Goal: Task Accomplishment & Management: Use online tool/utility

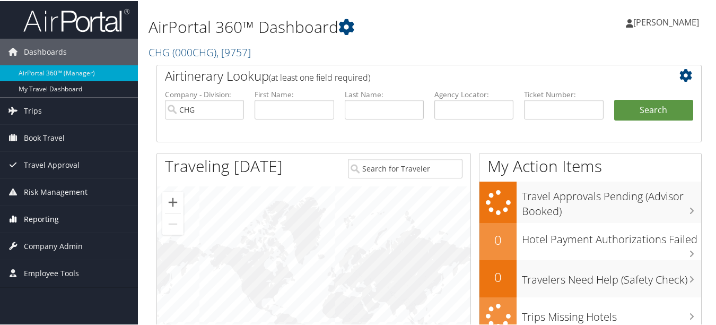
drag, startPoint x: 56, startPoint y: 221, endPoint x: 66, endPoint y: 218, distance: 10.7
click at [56, 221] on span "Reporting" at bounding box center [41, 218] width 35 height 27
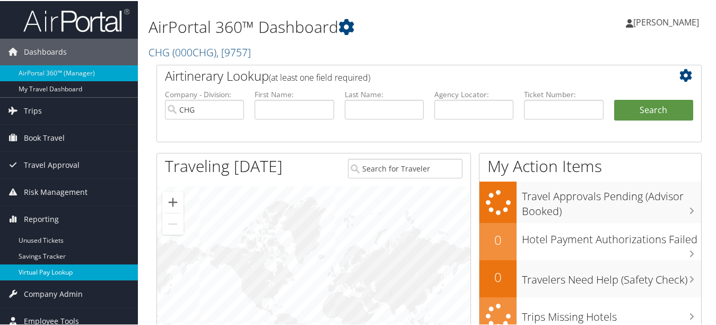
click at [66, 271] on link "Virtual Pay Lookup" at bounding box center [69, 271] width 138 height 16
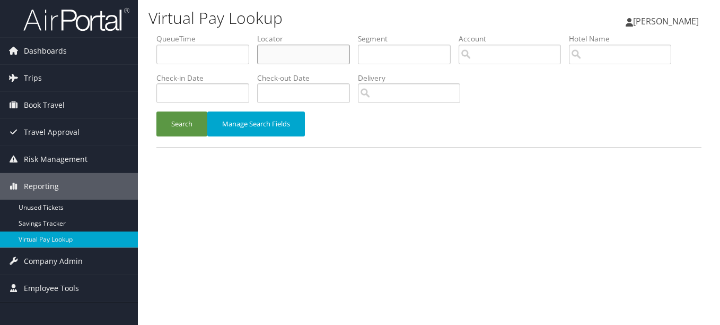
click at [317, 46] on input "text" at bounding box center [303, 55] width 93 height 20
paste input "IOQUNP"
click at [156, 111] on button "Search" at bounding box center [181, 123] width 51 height 25
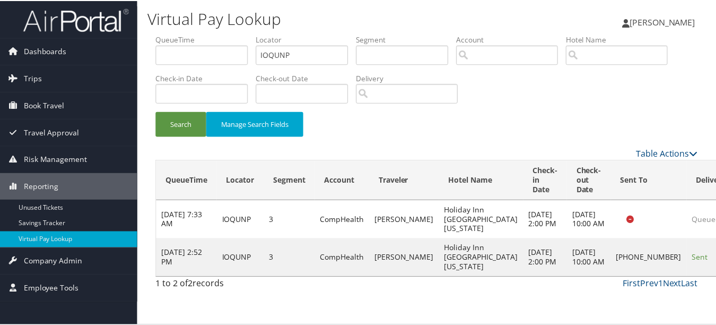
scroll to position [26, 0]
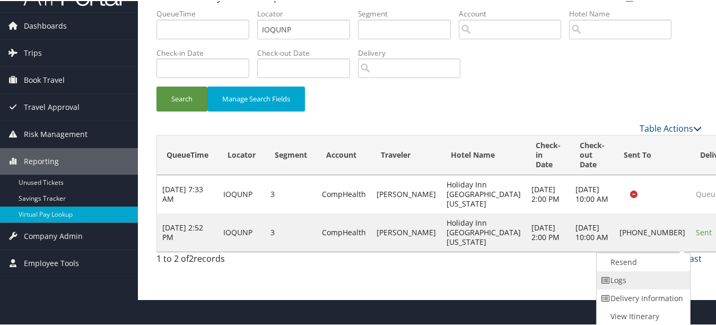
click at [673, 282] on link "Logs" at bounding box center [642, 279] width 91 height 18
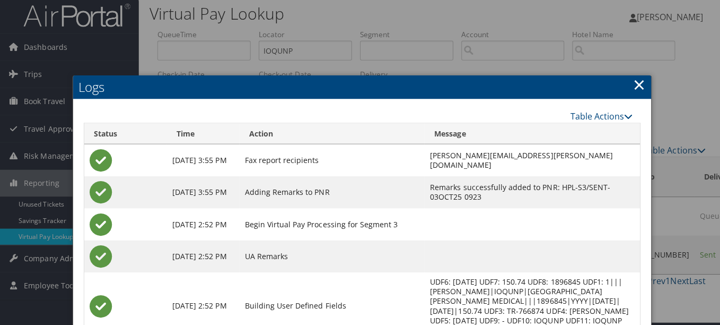
scroll to position [0, 0]
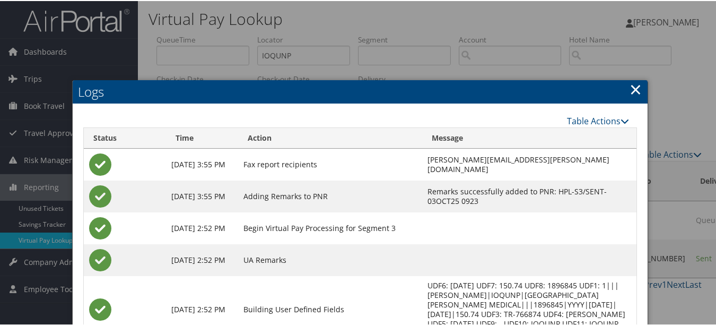
click at [630, 95] on link "×" at bounding box center [636, 87] width 12 height 21
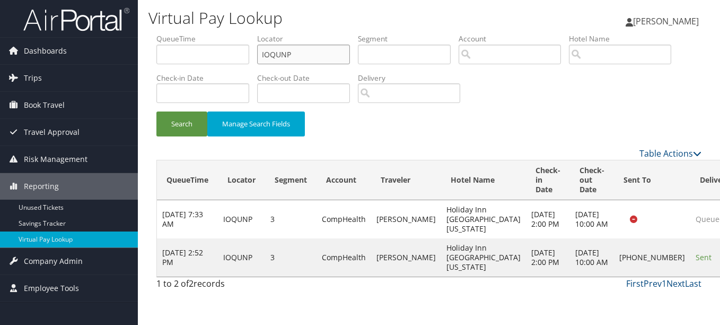
drag, startPoint x: 255, startPoint y: 50, endPoint x: 229, endPoint y: 50, distance: 25.5
click at [229, 33] on ul "QueueTime Locator IOQUNP Segment Account Traveler Hotel Name Check-in Date Chec…" at bounding box center [428, 33] width 545 height 0
paste input "WHYIKX"
click at [156, 111] on button "Search" at bounding box center [181, 123] width 51 height 25
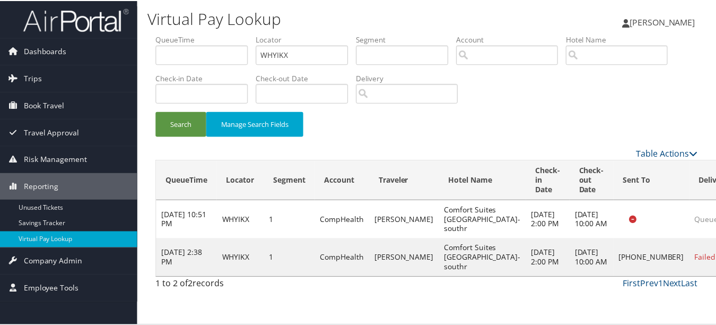
scroll to position [26, 0]
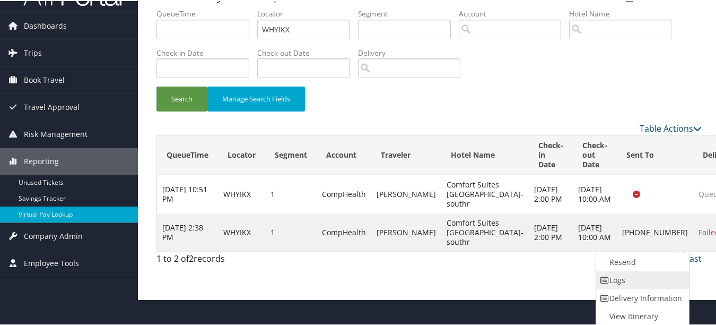
click at [661, 277] on link "Logs" at bounding box center [641, 279] width 91 height 18
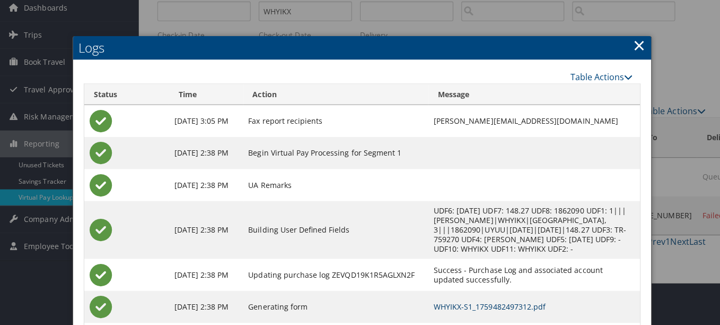
scroll to position [0, 0]
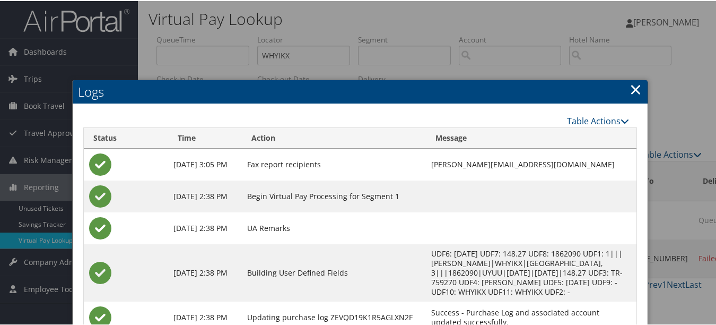
click at [631, 93] on link "×" at bounding box center [636, 87] width 12 height 21
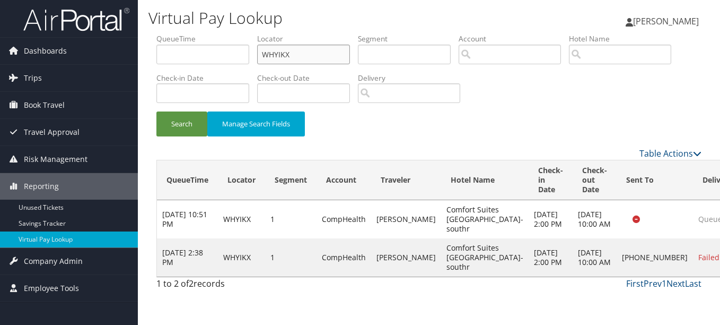
drag, startPoint x: 315, startPoint y: 55, endPoint x: 225, endPoint y: 52, distance: 89.7
click at [229, 33] on ul "QueueTime Locator WHYIKX Segment Account Traveler Hotel Name Check-in Date Chec…" at bounding box center [428, 33] width 545 height 0
paste input "FBSQBB"
click at [156, 111] on button "Search" at bounding box center [181, 123] width 51 height 25
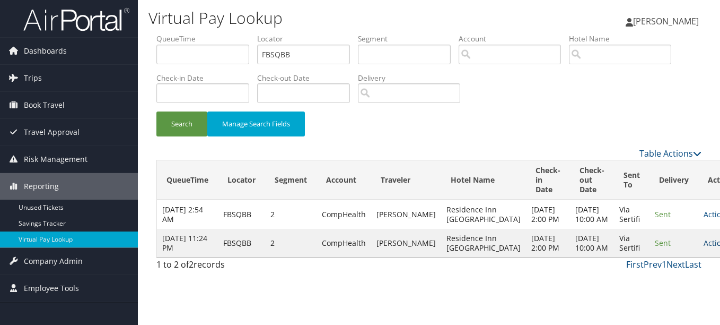
click at [704, 248] on link "Actions" at bounding box center [720, 243] width 33 height 10
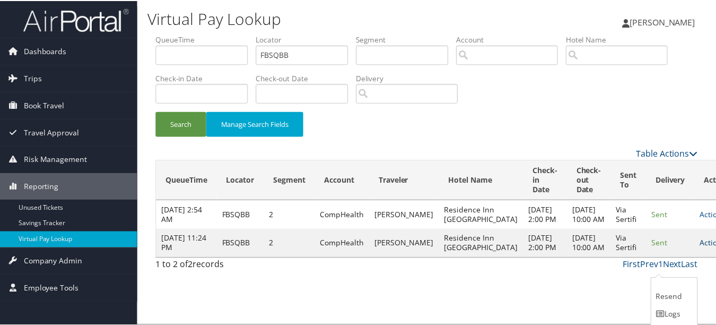
scroll to position [27, 0]
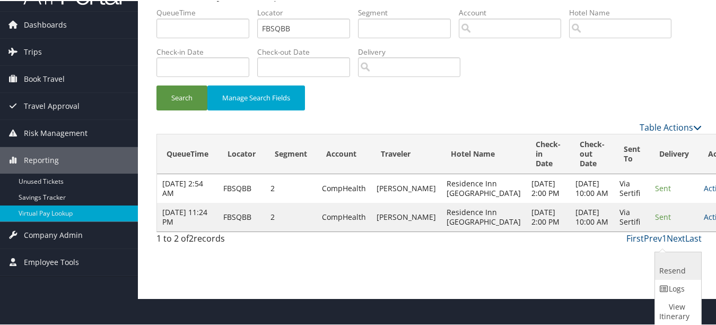
click at [655, 277] on link "Resend" at bounding box center [677, 265] width 44 height 28
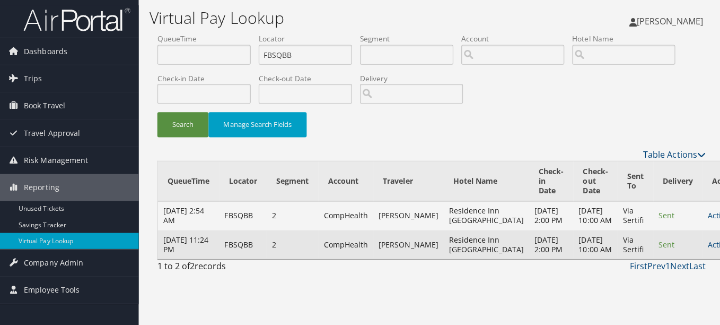
scroll to position [0, 0]
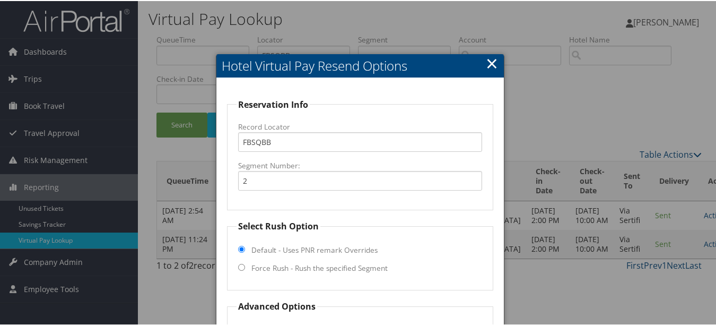
click at [486, 73] on link "×" at bounding box center [492, 61] width 12 height 21
click at [486, 68] on link "×" at bounding box center [492, 61] width 12 height 21
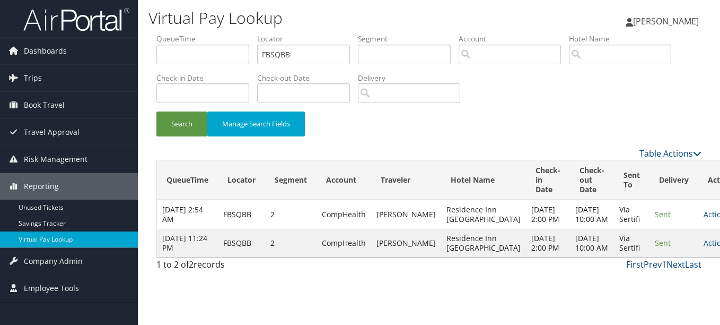
click at [704, 248] on link "Actions" at bounding box center [720, 243] width 33 height 10
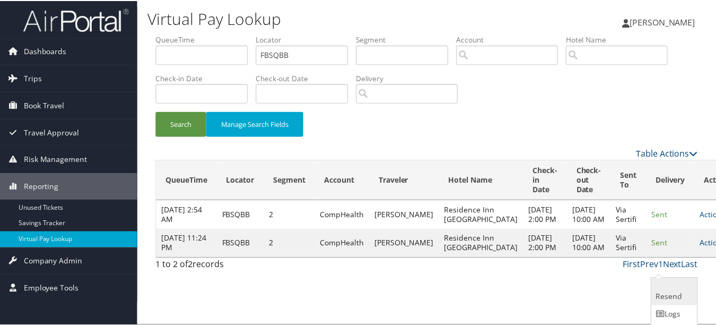
scroll to position [27, 0]
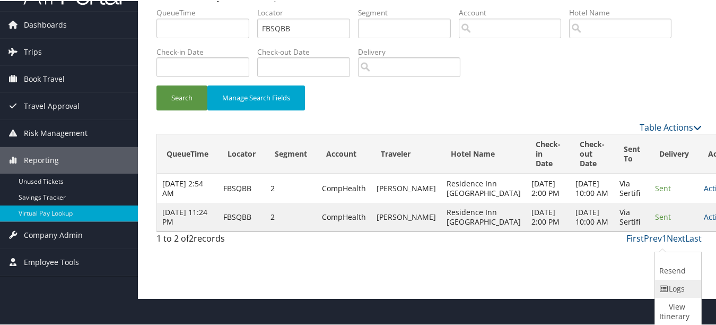
click at [668, 288] on icon at bounding box center [664, 287] width 10 height 7
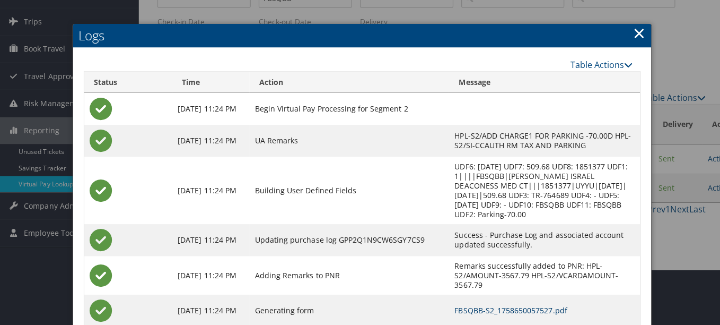
scroll to position [0, 0]
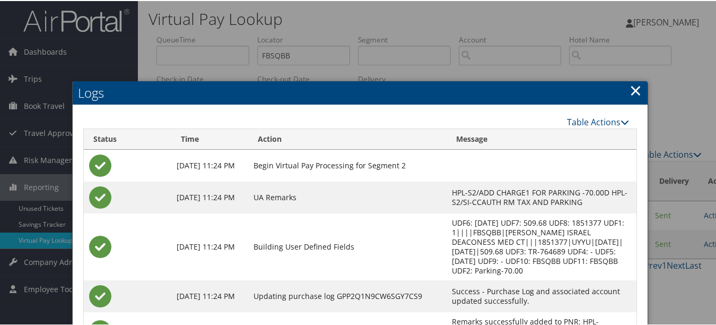
click at [634, 89] on link "×" at bounding box center [636, 89] width 12 height 21
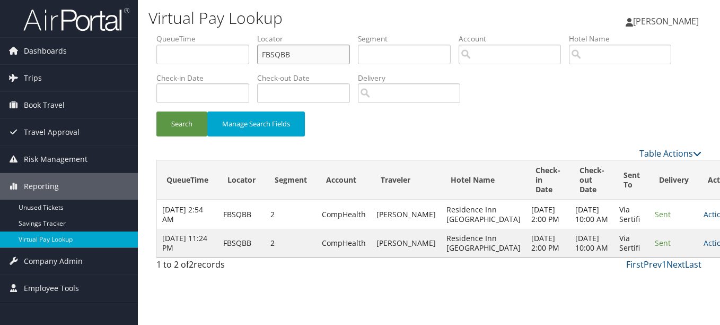
drag, startPoint x: 324, startPoint y: 56, endPoint x: 159, endPoint y: 56, distance: 165.0
click at [159, 33] on ul "QueueTime Locator FBSQBB Segment Account Traveler Hotel Name Check-in Date Chec…" at bounding box center [428, 33] width 545 height 0
paste input "QDMVLF"
type input "QDMVLF"
click at [156, 111] on button "Search" at bounding box center [181, 123] width 51 height 25
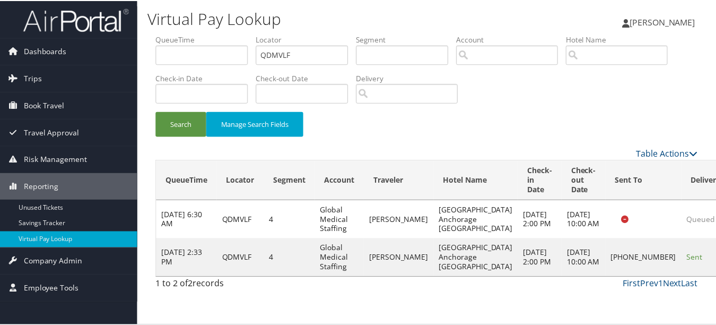
scroll to position [26, 0]
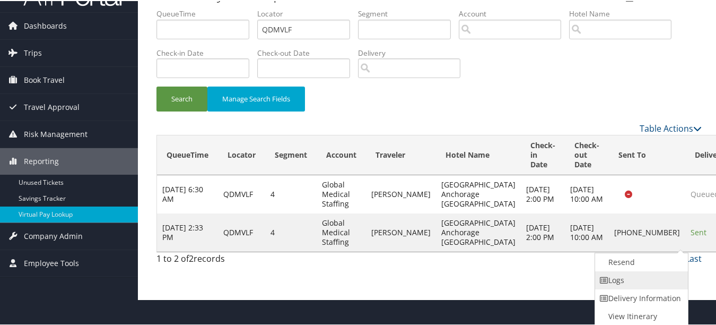
drag, startPoint x: 667, startPoint y: 279, endPoint x: 492, endPoint y: 243, distance: 178.7
click at [667, 279] on link "Logs" at bounding box center [640, 279] width 91 height 18
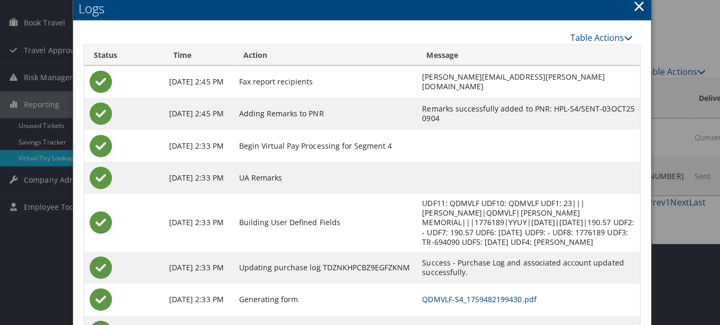
scroll to position [0, 0]
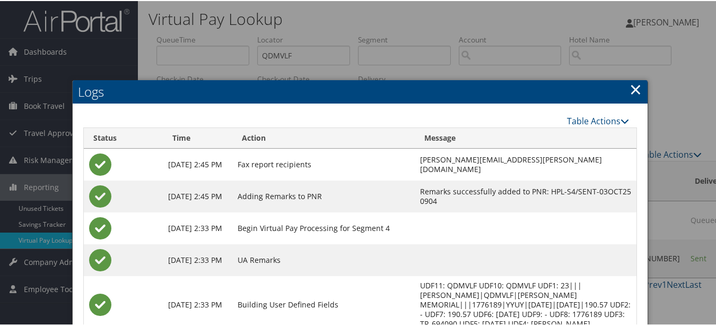
click at [630, 93] on link "×" at bounding box center [636, 87] width 12 height 21
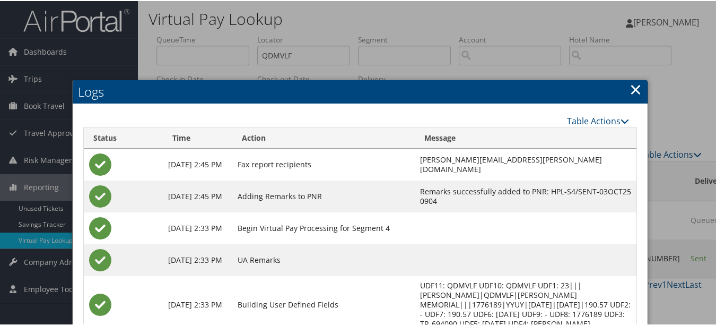
click at [630, 93] on link "×" at bounding box center [636, 87] width 12 height 21
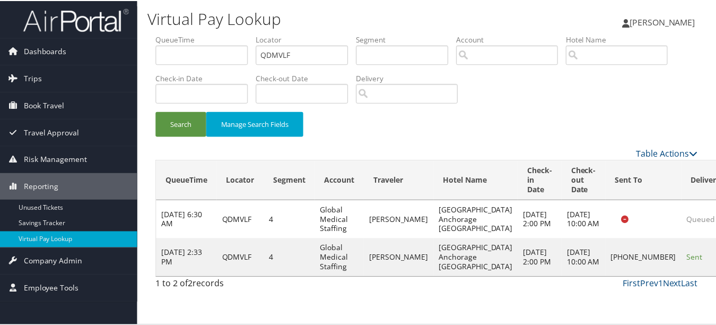
scroll to position [26, 0]
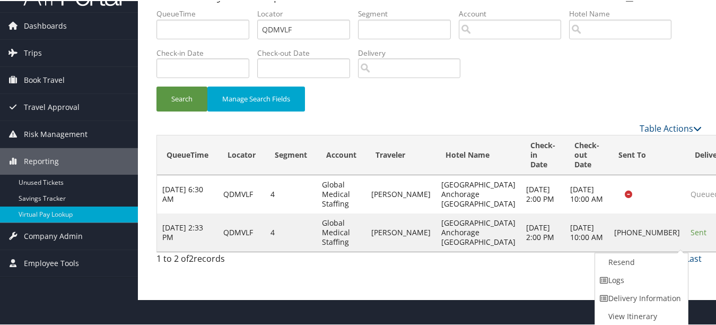
click at [640, 253] on link "Resend" at bounding box center [640, 261] width 91 height 18
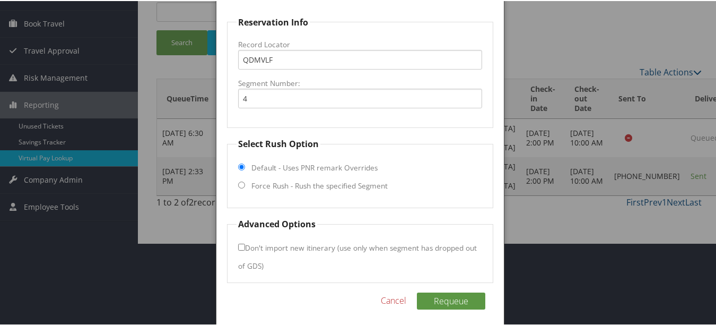
scroll to position [88, 0]
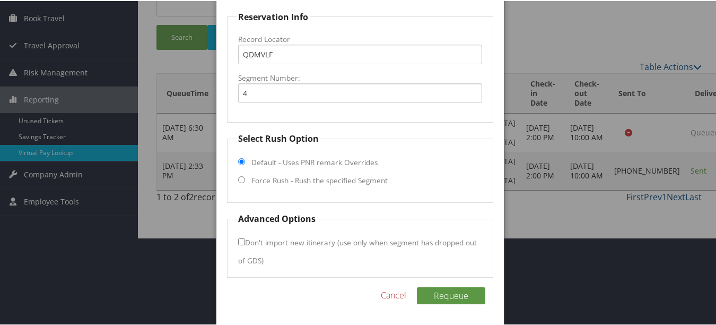
click at [290, 187] on fieldset "Select Rush Option Default - Uses PNR remark Overrides Force Rush - Rush the sp…" at bounding box center [360, 166] width 266 height 71
click at [290, 181] on label "Force Rush - Rush the specified Segment" at bounding box center [319, 179] width 136 height 11
click at [245, 181] on input "Force Rush - Rush the specified Segment" at bounding box center [241, 178] width 7 height 7
radio input "true"
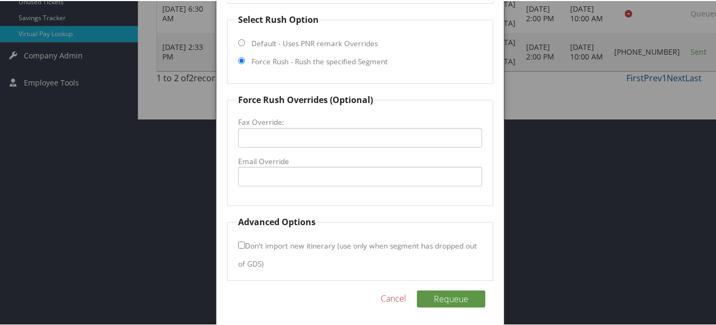
scroll to position [210, 0]
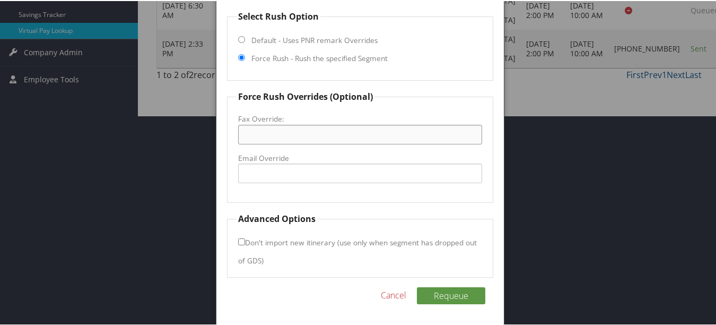
click at [315, 132] on input "Fax Override:" at bounding box center [359, 134] width 243 height 20
paste input "(907) 433-4199"
type input "(907) 433-4199"
click at [449, 298] on button "Requeue" at bounding box center [451, 294] width 68 height 17
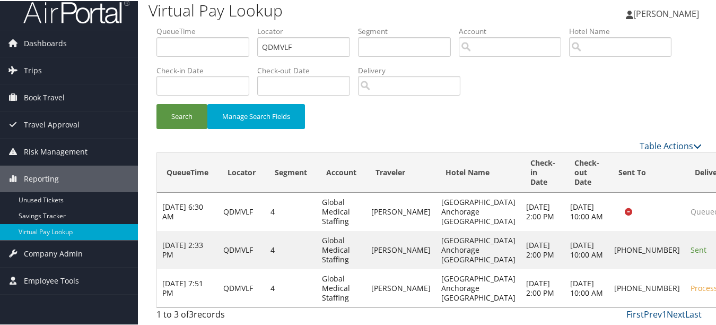
scroll to position [0, 0]
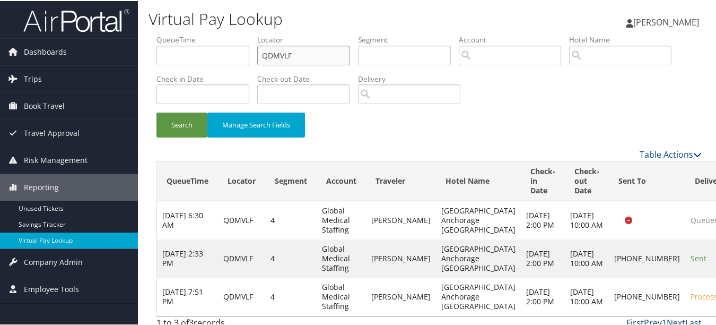
drag, startPoint x: 302, startPoint y: 53, endPoint x: 168, endPoint y: 45, distance: 134.4
click at [168, 33] on ul "QueueTime Locator QDMVLF Segment Account Traveler Hotel Name Check-in Date Chec…" at bounding box center [428, 33] width 545 height 0
paste input "EANDZG"
click at [156, 111] on button "Search" at bounding box center [181, 123] width 51 height 25
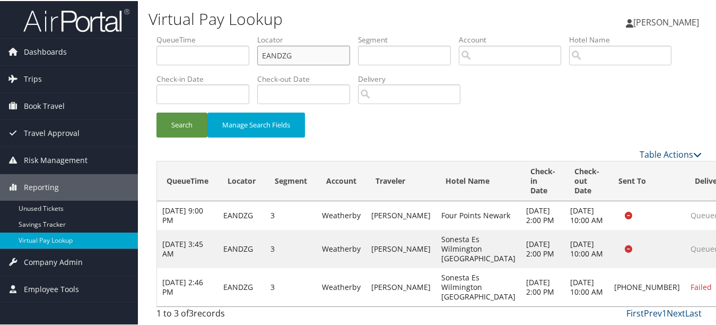
scroll to position [18, 0]
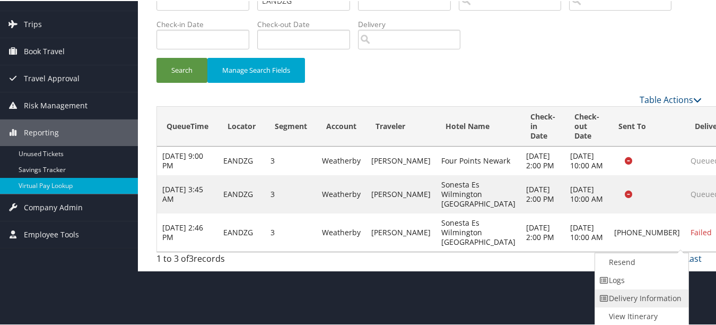
click at [653, 291] on link "Delivery Information" at bounding box center [640, 297] width 91 height 18
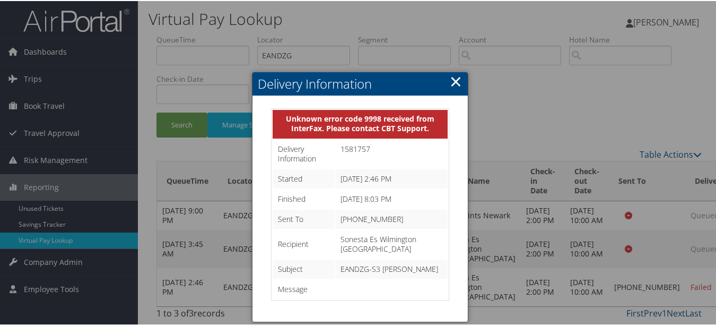
click at [450, 69] on link "×" at bounding box center [456, 79] width 12 height 21
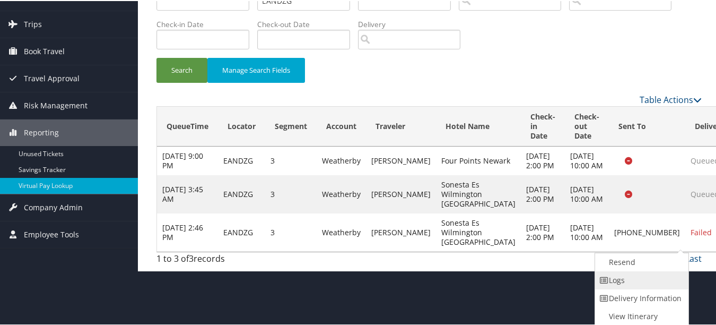
click at [662, 282] on link "Logs" at bounding box center [640, 279] width 91 height 18
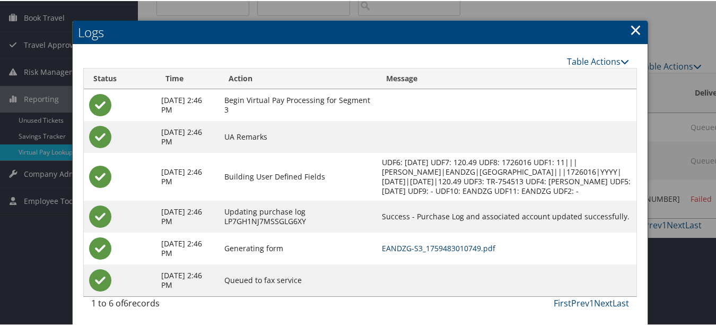
scroll to position [0, 0]
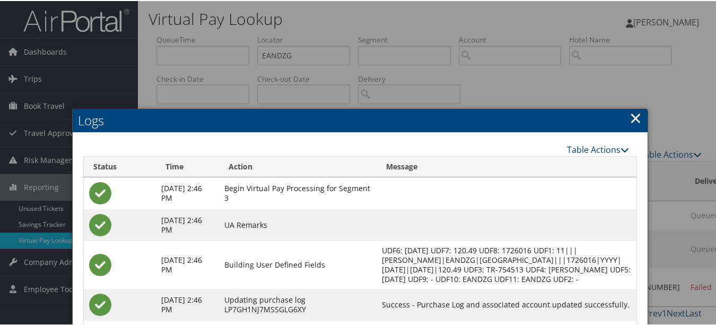
click at [630, 122] on link "×" at bounding box center [636, 116] width 12 height 21
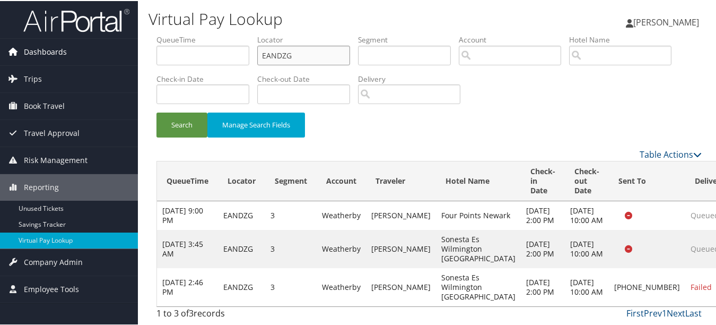
drag, startPoint x: 324, startPoint y: 56, endPoint x: 63, endPoint y: 55, distance: 261.0
click at [65, 55] on div "Dashboards AirPortal 360™ (Manager) My Travel Dashboard Trips Airtinerary® Look…" at bounding box center [360, 162] width 720 height 325
paste input "KDNTIQ"
click at [156, 111] on button "Search" at bounding box center [181, 123] width 51 height 25
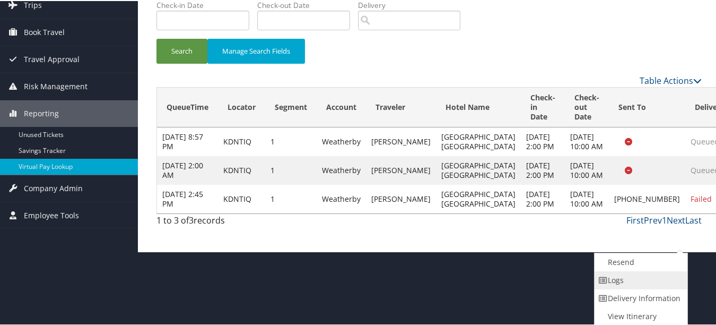
click at [658, 287] on link "Logs" at bounding box center [640, 279] width 91 height 18
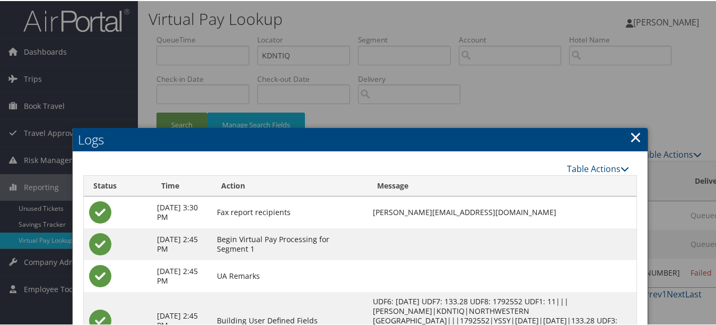
click at [630, 135] on link "×" at bounding box center [636, 135] width 12 height 21
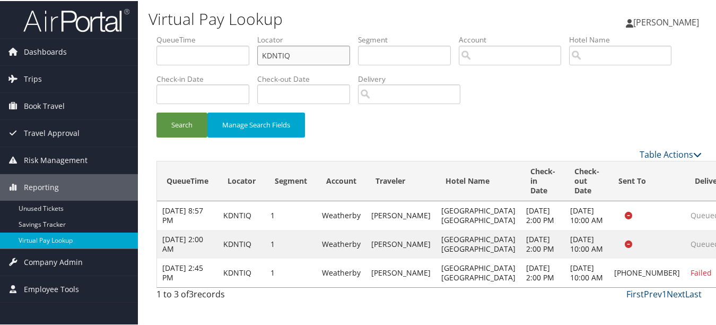
drag, startPoint x: 321, startPoint y: 53, endPoint x: 148, endPoint y: 53, distance: 172.9
click at [148, 53] on div "Virtual Pay Lookup Luke Perry Luke Perry My Settings Travel Agency Contacts Vie…" at bounding box center [429, 162] width 582 height 325
paste input "GOJYCD"
type input "GOJYCD"
click at [156, 111] on button "Search" at bounding box center [181, 123] width 51 height 25
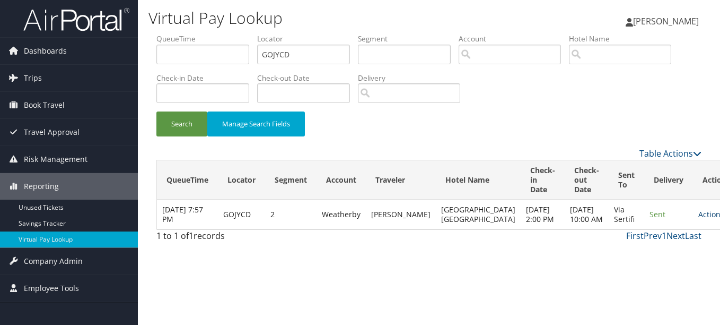
click at [699, 219] on link "Actions" at bounding box center [715, 214] width 33 height 10
click at [667, 253] on link "Logs" at bounding box center [655, 257] width 67 height 18
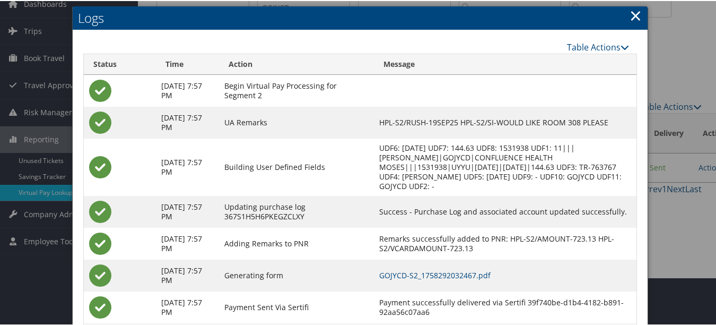
scroll to position [107, 0]
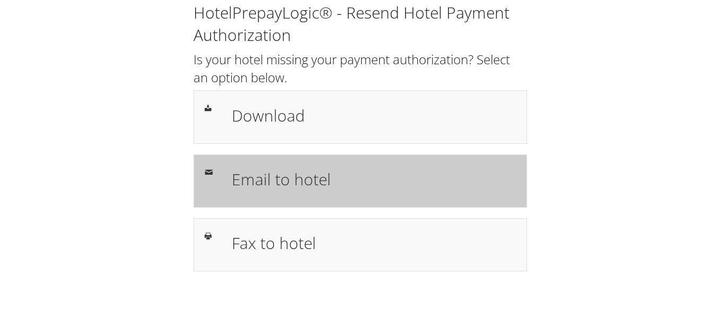
click at [261, 191] on div "Email to hotel" at bounding box center [374, 181] width 300 height 31
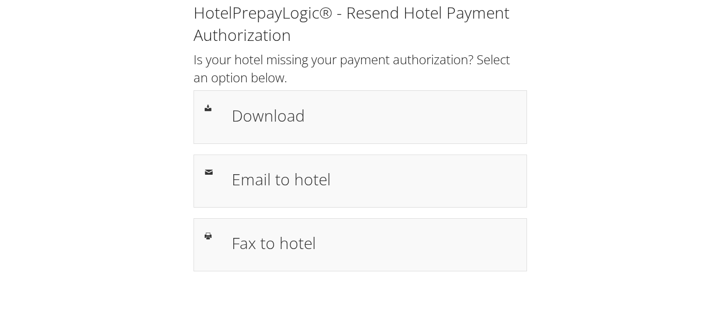
click at [352, 251] on h1 "Fax to hotel" at bounding box center [374, 243] width 284 height 24
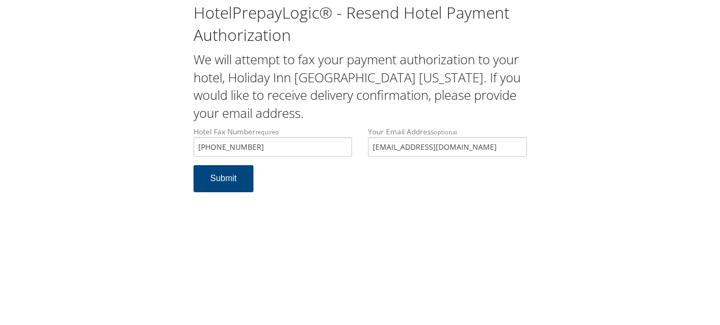
click at [364, 145] on div "Your Email Address optional anamjmom@gmail.com" at bounding box center [447, 145] width 175 height 39
type input "]"
click at [194, 165] on button "Submit" at bounding box center [224, 178] width 60 height 27
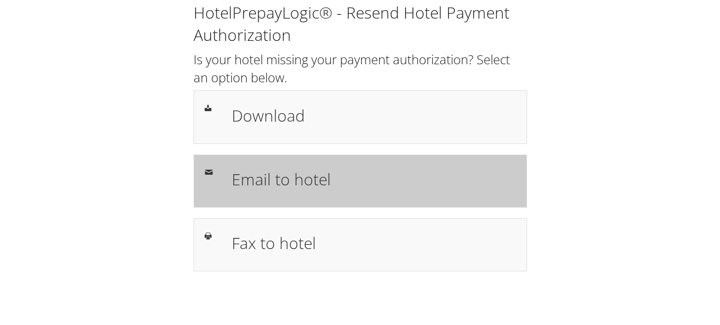
click at [378, 172] on h1 "Email to hotel" at bounding box center [374, 179] width 284 height 24
click at [339, 193] on div "Email to hotel" at bounding box center [374, 181] width 300 height 31
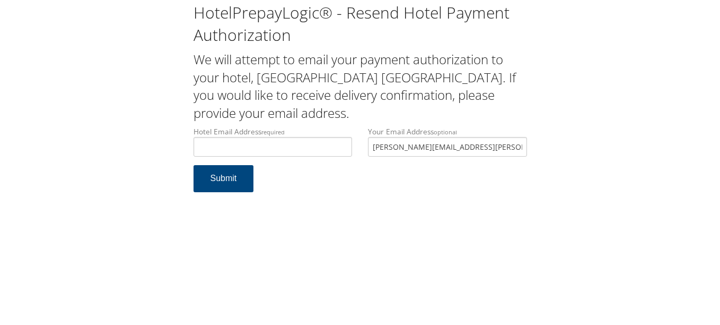
click at [368, 150] on input "jane.primm@gmail.com" at bounding box center [447, 147] width 159 height 20
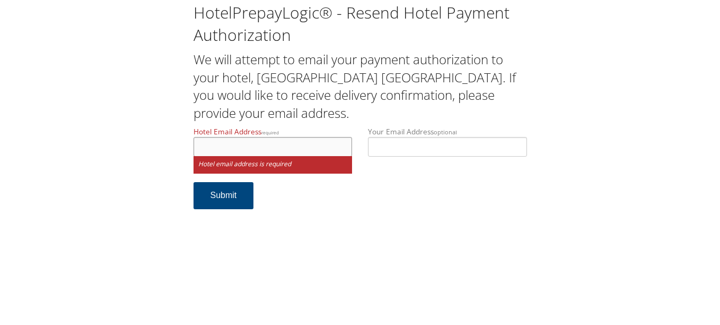
click at [257, 150] on input "Hotel Email Address required" at bounding box center [273, 147] width 159 height 20
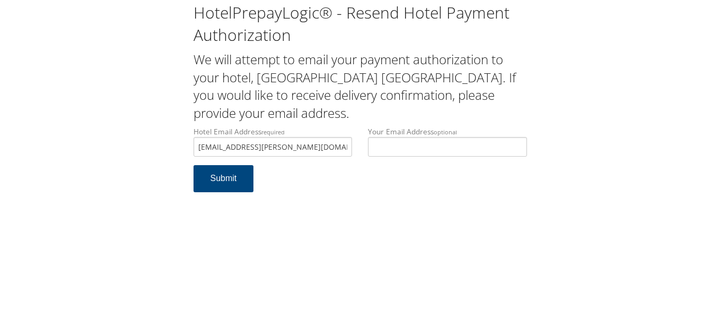
click at [331, 255] on div "HotelPrepayLogic® - Resend Hotel Payment Authorization We will attempt to email…" at bounding box center [360, 162] width 720 height 325
click at [225, 147] on input "eutelisia.cervantes@ffimoseslake.com" at bounding box center [273, 147] width 159 height 20
type input "eutelia.cervantes@ffimoseslake.com"
click at [238, 186] on button "Submit" at bounding box center [224, 178] width 60 height 27
click at [227, 167] on button "Submit" at bounding box center [224, 178] width 60 height 27
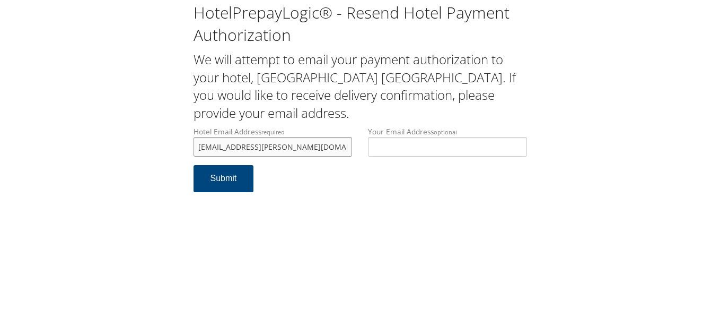
drag, startPoint x: 337, startPoint y: 147, endPoint x: 174, endPoint y: 160, distance: 163.4
click at [174, 160] on div "HotelPrepayLogic® - Resend Hotel Payment Authorization We will attempt to email…" at bounding box center [360, 101] width 699 height 203
click at [475, 237] on div "HotelPrepayLogic® - Resend Hotel Payment Authorization We will attempt to email…" at bounding box center [360, 162] width 720 height 325
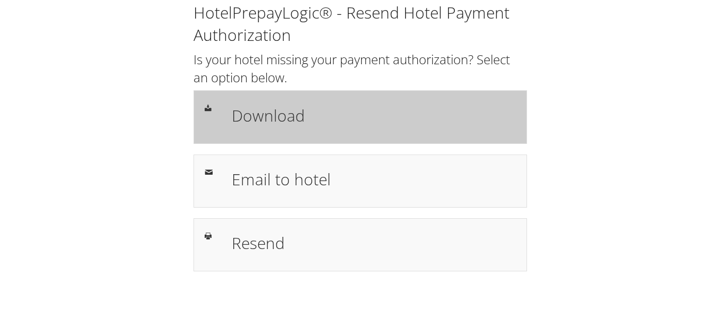
click at [334, 132] on div "Download" at bounding box center [374, 116] width 300 height 31
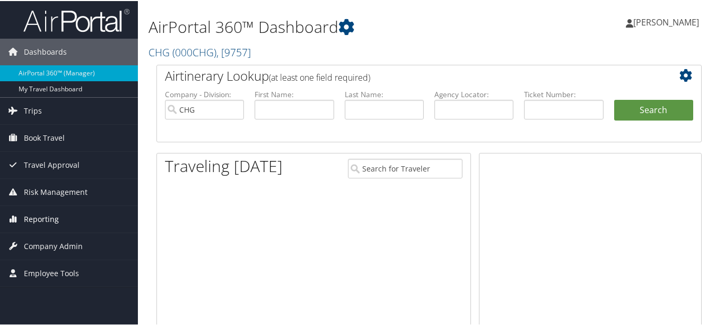
click at [42, 217] on span "Reporting" at bounding box center [41, 218] width 35 height 27
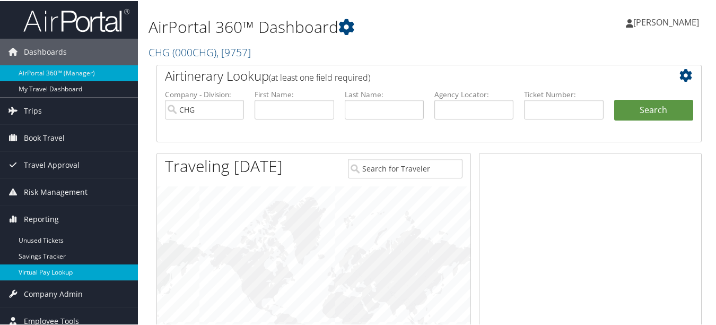
click at [62, 266] on link "Virtual Pay Lookup" at bounding box center [69, 271] width 138 height 16
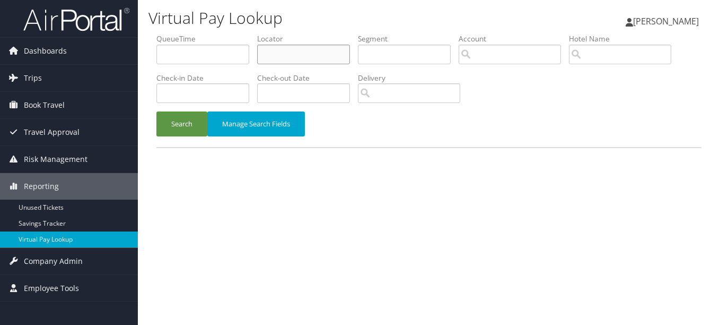
click at [301, 49] on input "text" at bounding box center [303, 55] width 93 height 20
paste input "QVTWDI"
click at [156, 111] on button "Search" at bounding box center [181, 123] width 51 height 25
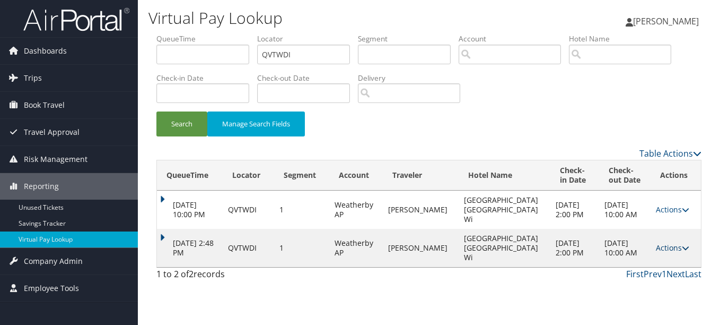
click at [682, 244] on icon at bounding box center [685, 247] width 7 height 7
click at [651, 264] on link "Logs" at bounding box center [649, 267] width 67 height 18
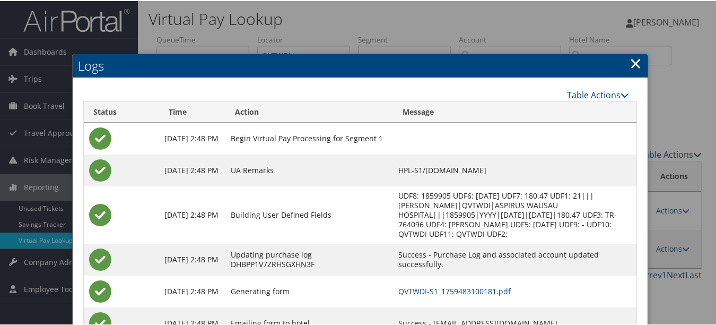
click at [631, 62] on link "×" at bounding box center [636, 61] width 12 height 21
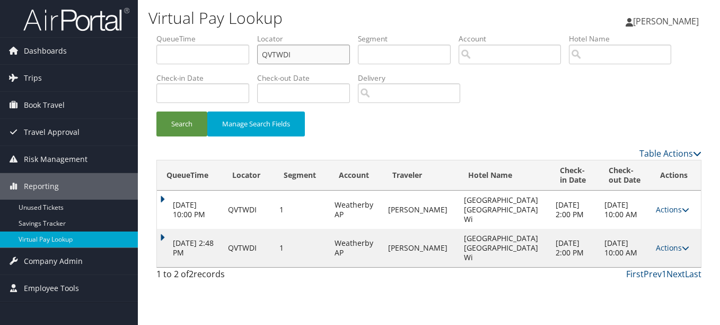
drag, startPoint x: 306, startPoint y: 50, endPoint x: 182, endPoint y: 50, distance: 123.6
click at [182, 33] on ul "QueueTime Locator QVTWDI Segment Account Traveler Hotel Name Check-in Date Chec…" at bounding box center [428, 33] width 545 height 0
paste input "IOQUNP"
click at [156, 111] on button "Search" at bounding box center [181, 123] width 51 height 25
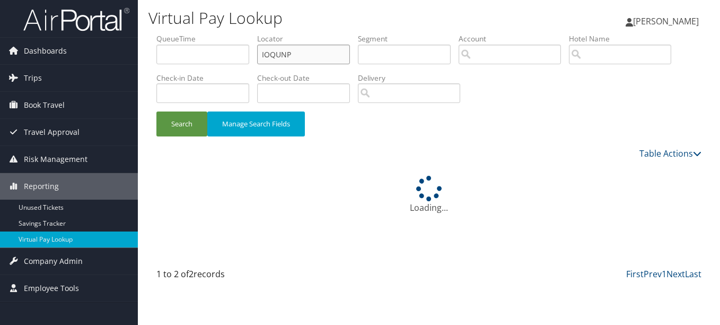
click at [156, 111] on button "Search" at bounding box center [181, 123] width 51 height 25
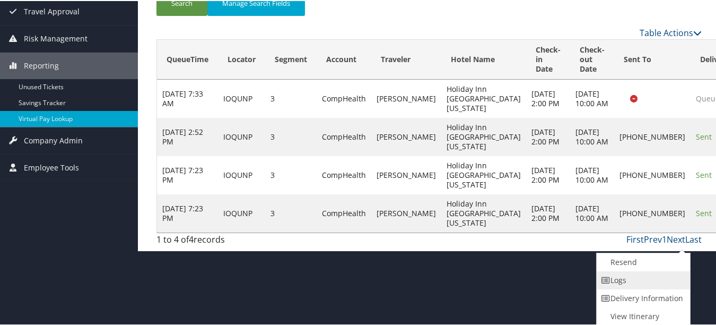
click at [651, 285] on link "Logs" at bounding box center [642, 279] width 91 height 18
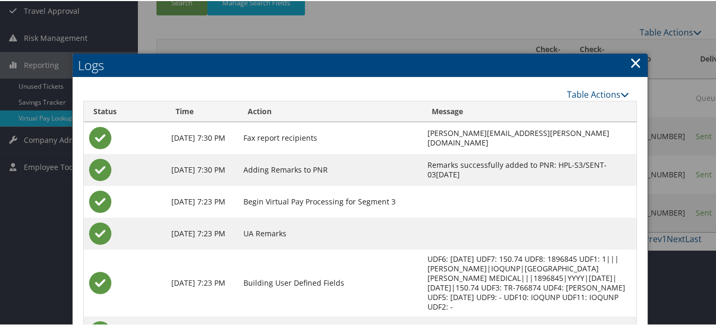
scroll to position [16, 0]
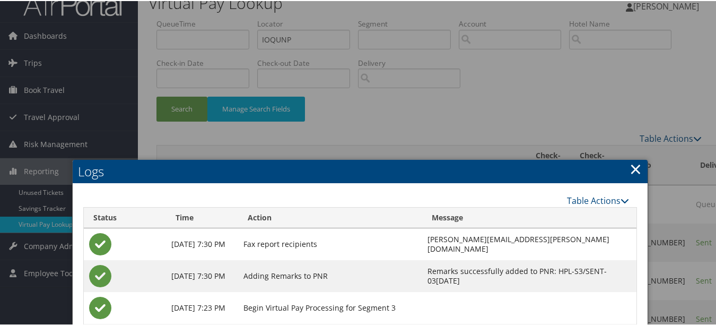
click at [635, 164] on link "×" at bounding box center [636, 167] width 12 height 21
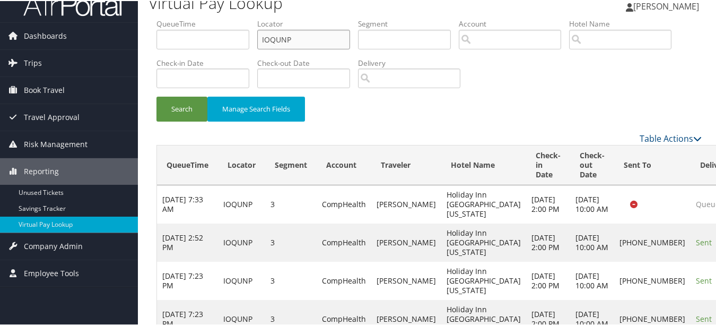
paste input "WHYIKX"
drag, startPoint x: 316, startPoint y: 42, endPoint x: 241, endPoint y: 40, distance: 74.8
click at [241, 18] on ul "QueueTime Locator IOQUNP Segment Account Traveler Hotel Name Check-in Date Chec…" at bounding box center [428, 18] width 545 height 0
click at [156, 95] on button "Search" at bounding box center [181, 107] width 51 height 25
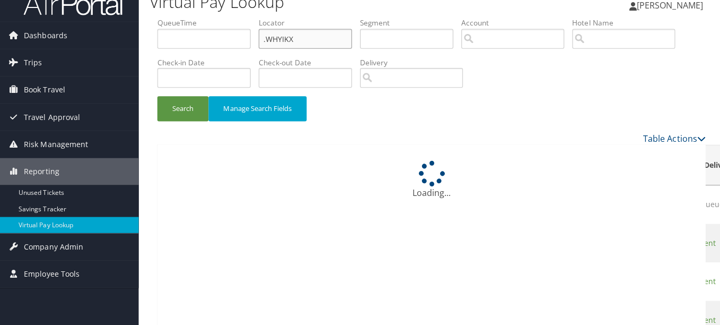
scroll to position [0, 0]
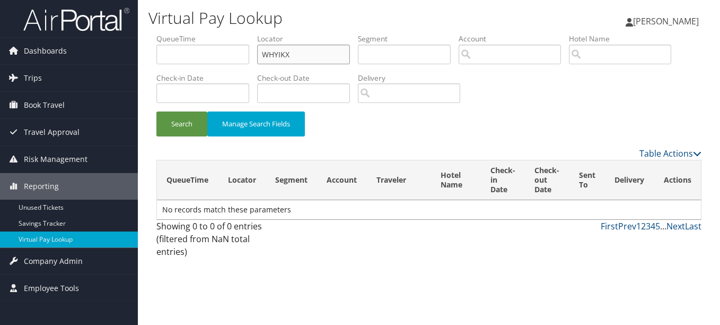
click at [156, 111] on button "Search" at bounding box center [181, 123] width 51 height 25
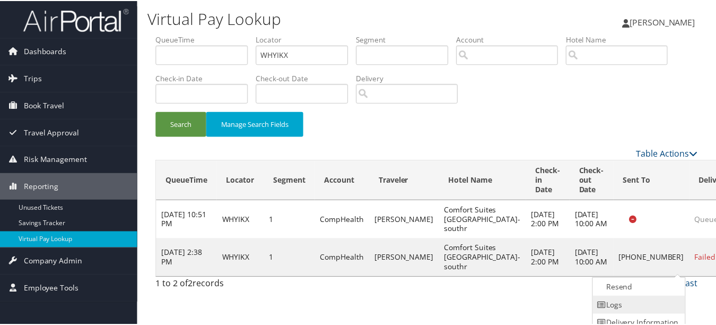
scroll to position [26, 0]
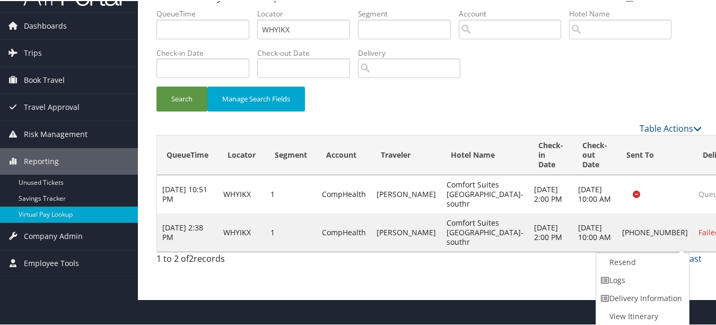
drag, startPoint x: 656, startPoint y: 280, endPoint x: 364, endPoint y: 222, distance: 296.9
click at [655, 280] on link "Logs" at bounding box center [641, 279] width 91 height 18
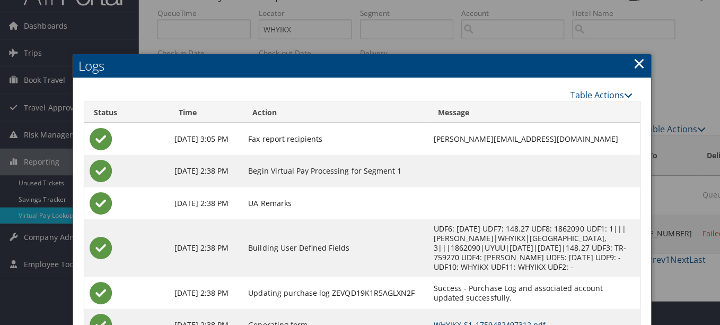
scroll to position [0, 0]
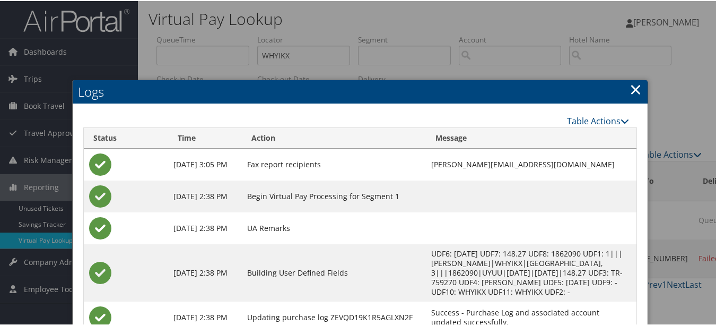
click at [630, 92] on link "×" at bounding box center [636, 87] width 12 height 21
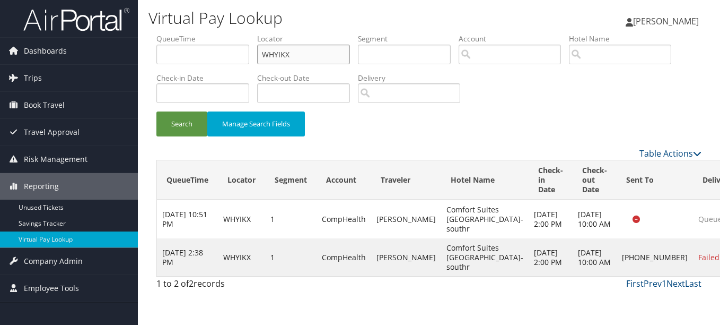
drag, startPoint x: 290, startPoint y: 53, endPoint x: 178, endPoint y: 41, distance: 112.0
click at [178, 33] on ul "QueueTime Locator WHYIKX Segment Account Traveler Hotel Name Check-in Date Chec…" at bounding box center [428, 33] width 545 height 0
paste input "FBSQBB"
type input "FBSQBB"
click at [156, 111] on button "Search" at bounding box center [181, 123] width 51 height 25
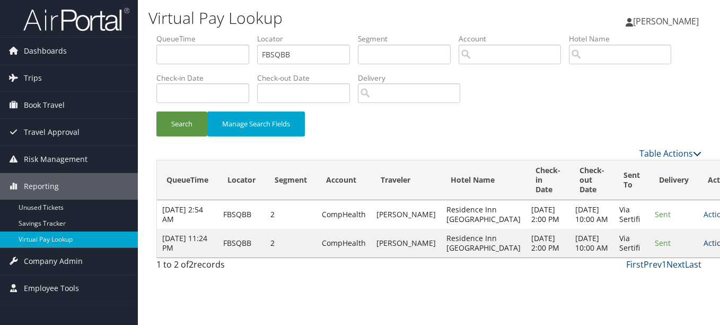
click at [704, 248] on link "Actions" at bounding box center [720, 243] width 33 height 10
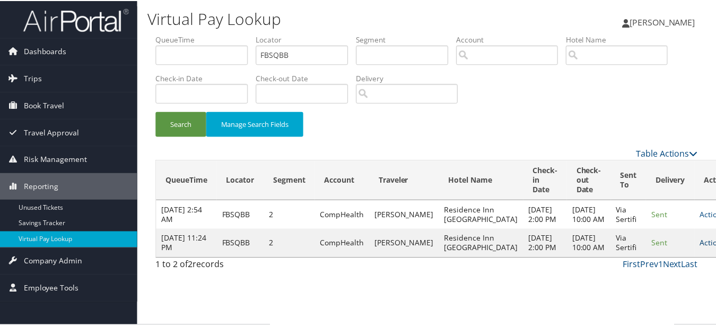
scroll to position [27, 0]
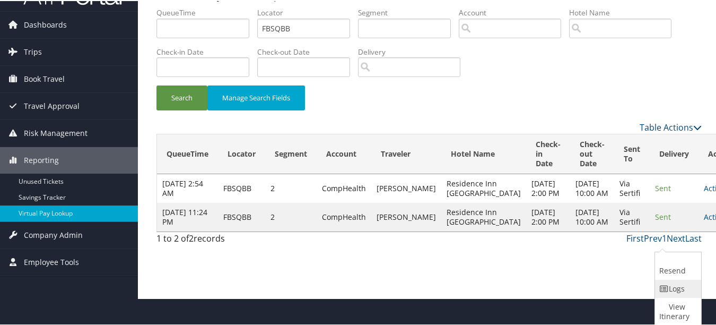
click at [669, 290] on link "Logs" at bounding box center [677, 288] width 44 height 18
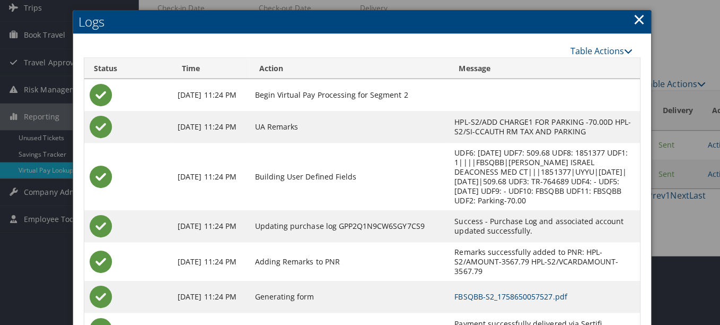
scroll to position [0, 0]
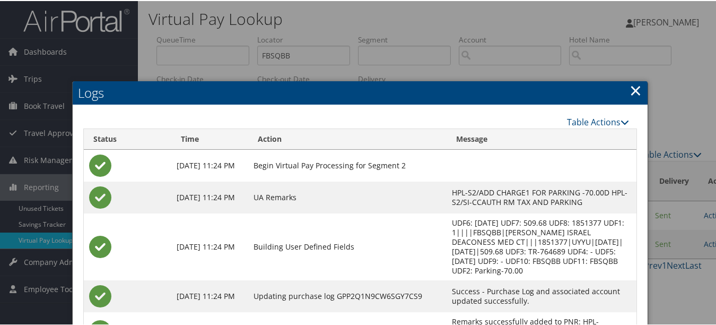
click at [632, 90] on link "×" at bounding box center [636, 89] width 12 height 21
